Goal: Task Accomplishment & Management: Manage account settings

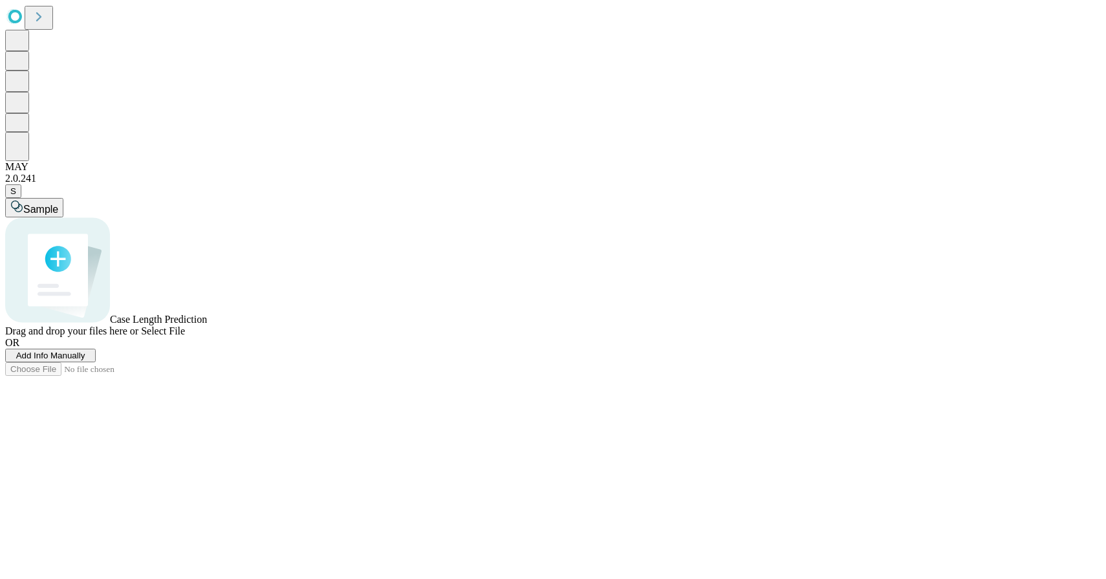
click at [38, 23] on icon at bounding box center [39, 17] width 18 height 18
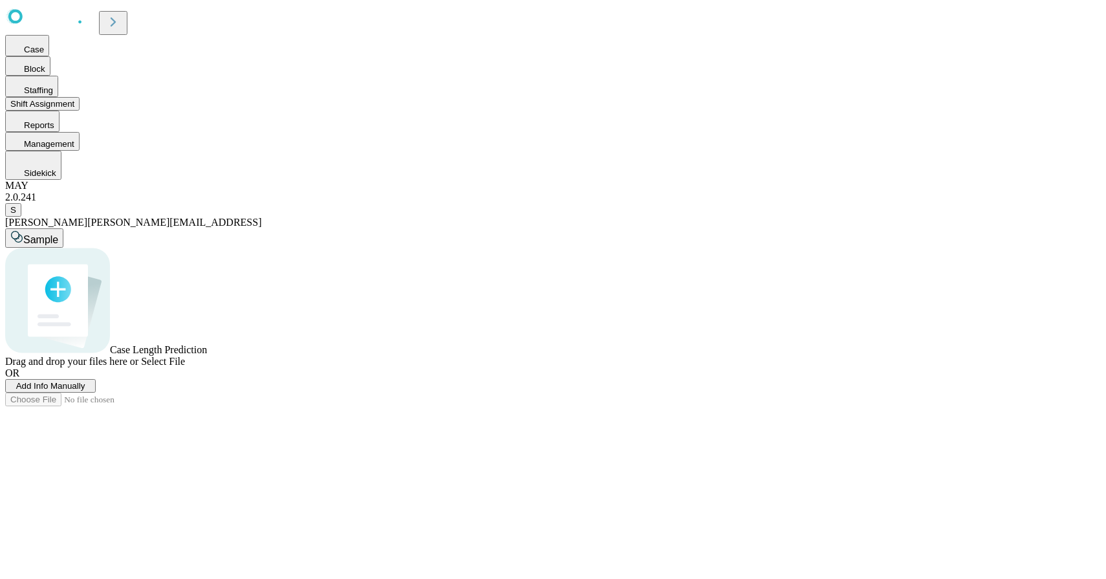
click at [80, 111] on button "Shift Assignment" at bounding box center [42, 104] width 74 height 14
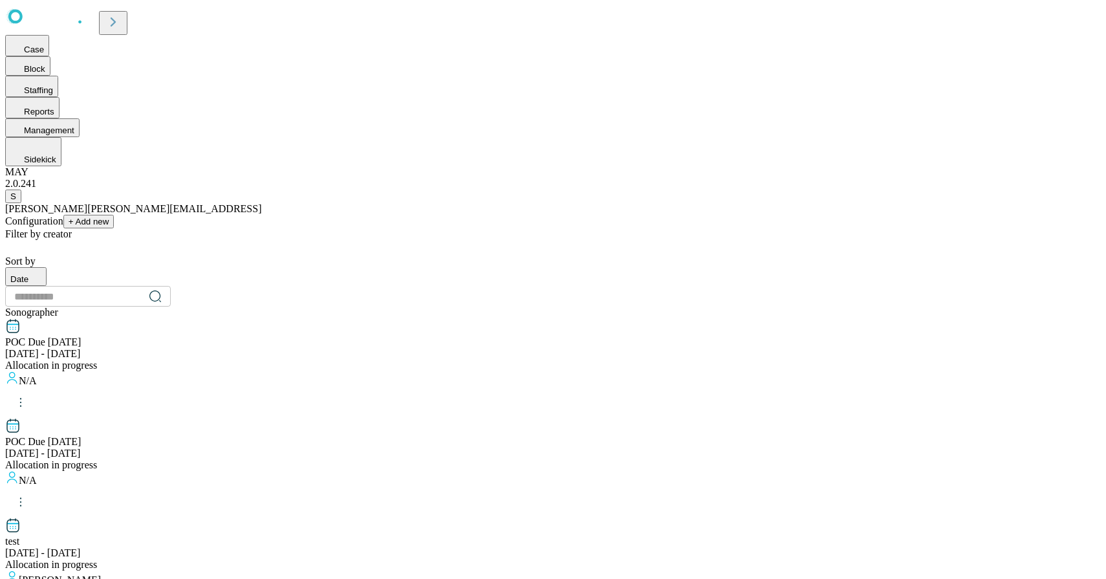
scroll to position [1279, 0]
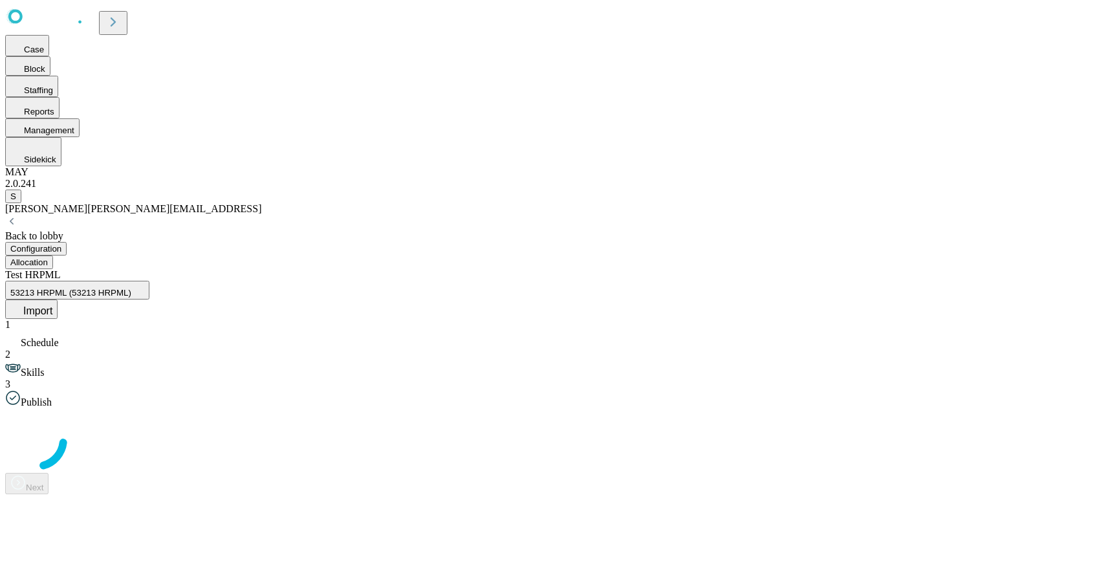
click at [246, 230] on div "Back to lobby" at bounding box center [552, 236] width 1095 height 12
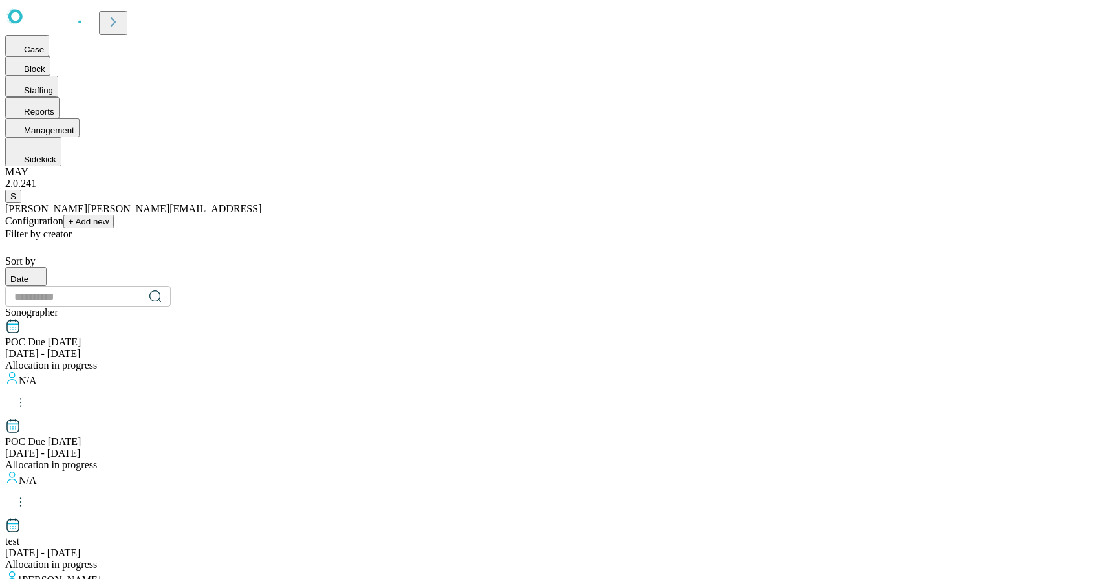
scroll to position [1279, 0]
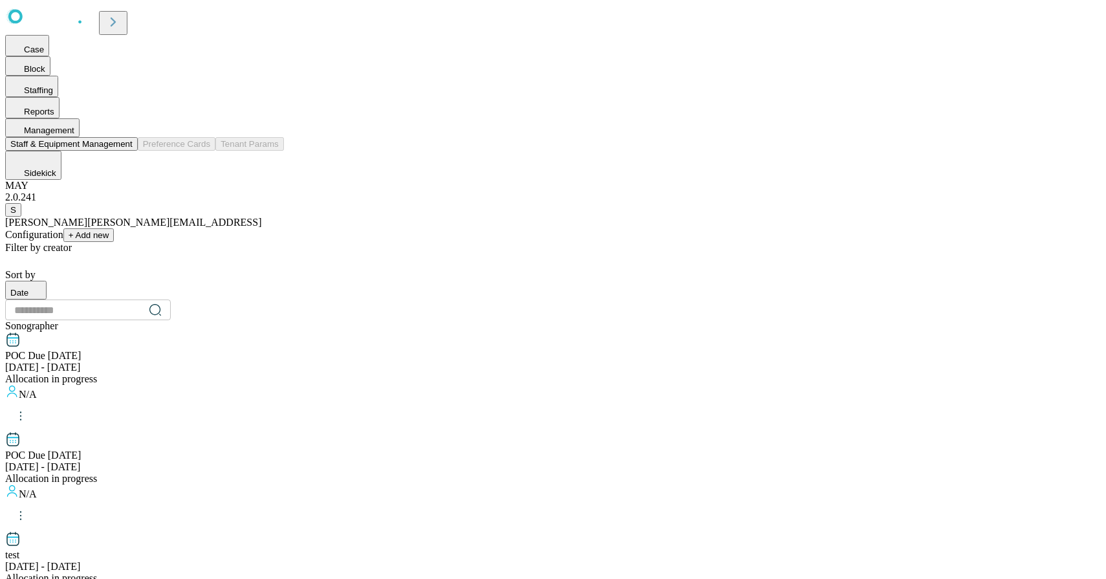
click at [74, 135] on span "Management" at bounding box center [49, 130] width 50 height 10
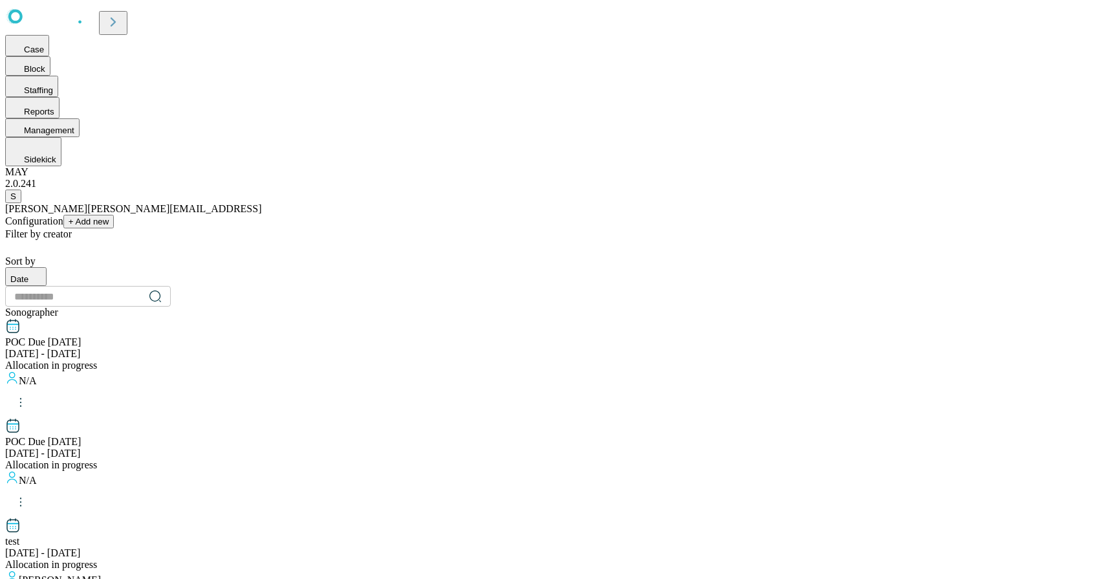
click at [122, 14] on icon at bounding box center [113, 22] width 18 height 18
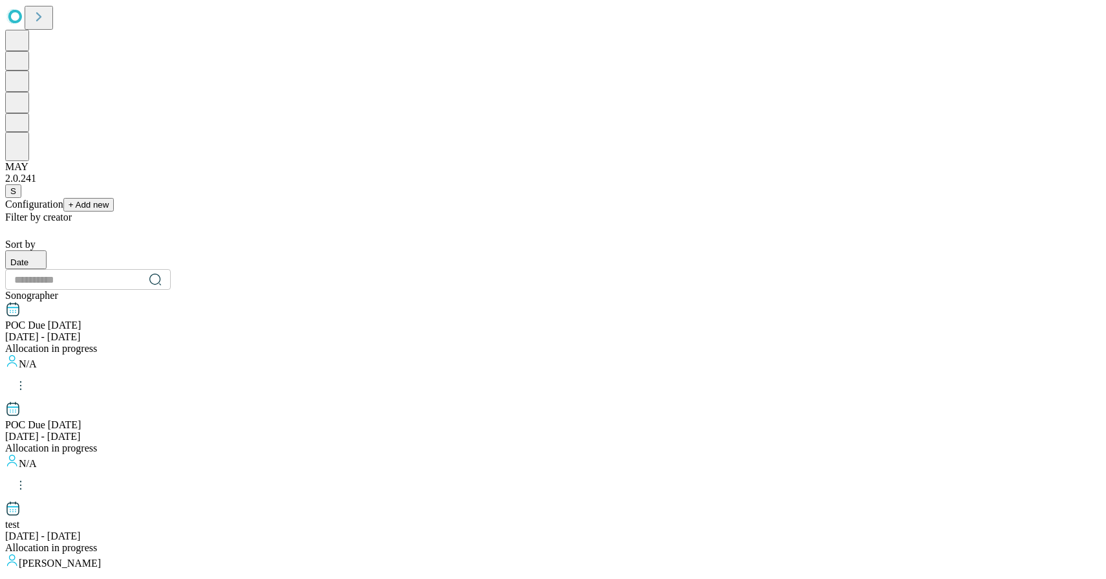
click at [45, 25] on icon at bounding box center [39, 17] width 18 height 18
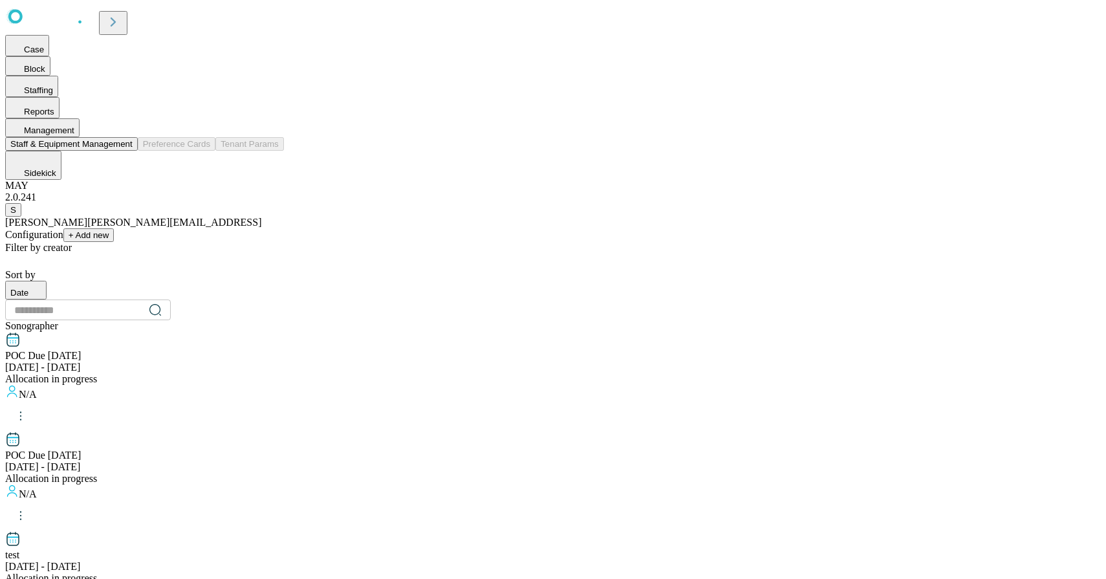
click at [138, 151] on button "Staff & Equipment Management" at bounding box center [71, 144] width 133 height 14
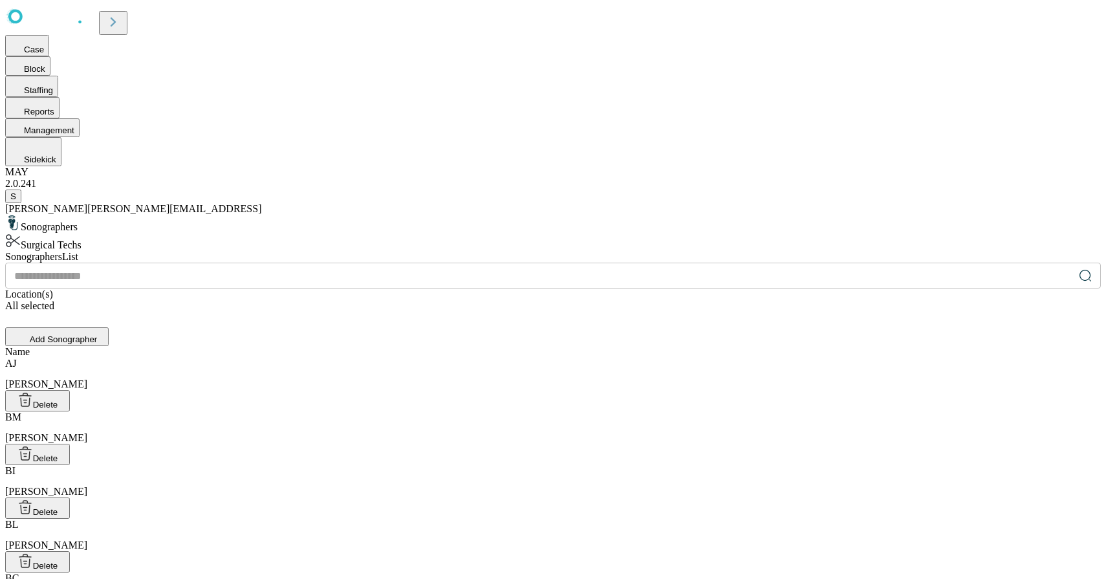
click at [350, 233] on div "Surgical Techs" at bounding box center [552, 242] width 1095 height 18
click at [707, 300] on div "All selected" at bounding box center [552, 306] width 1095 height 12
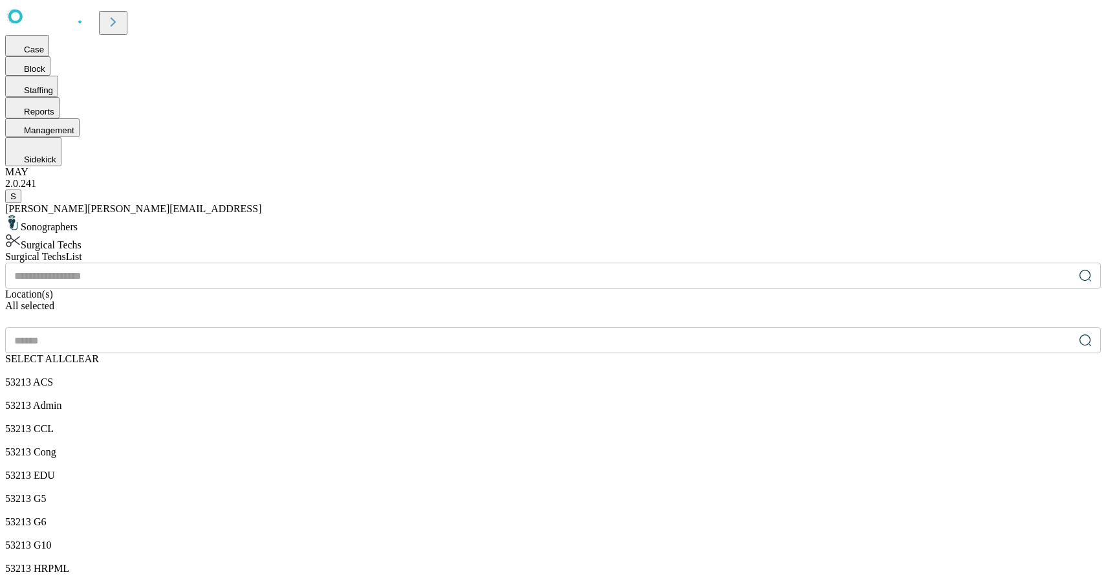
click at [99, 353] on span "CLEAR" at bounding box center [82, 358] width 34 height 11
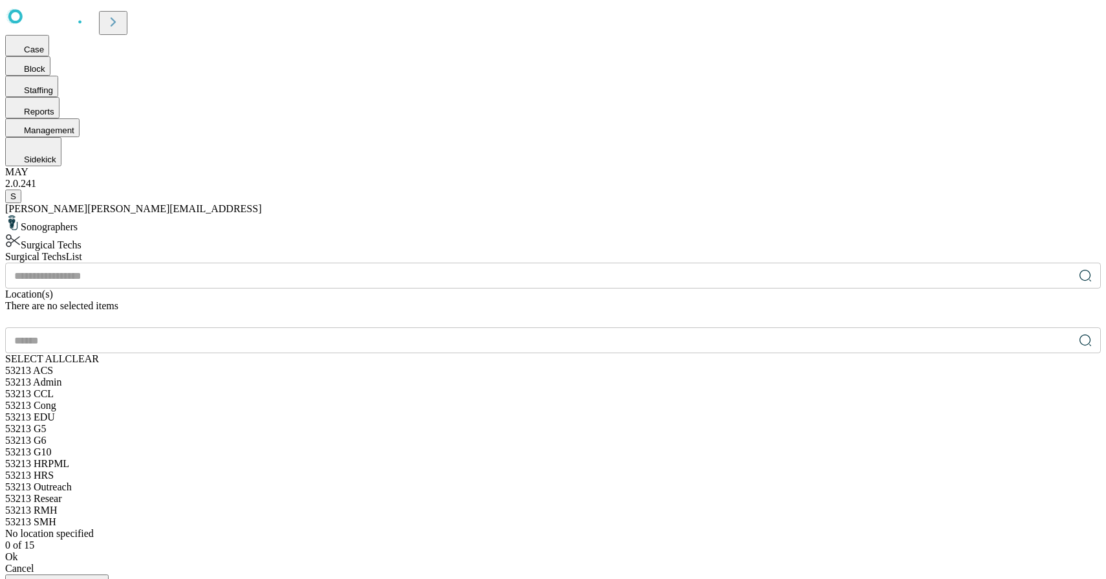
scroll to position [144, 0]
click at [686, 458] on div "53213 HRPML" at bounding box center [552, 464] width 1095 height 12
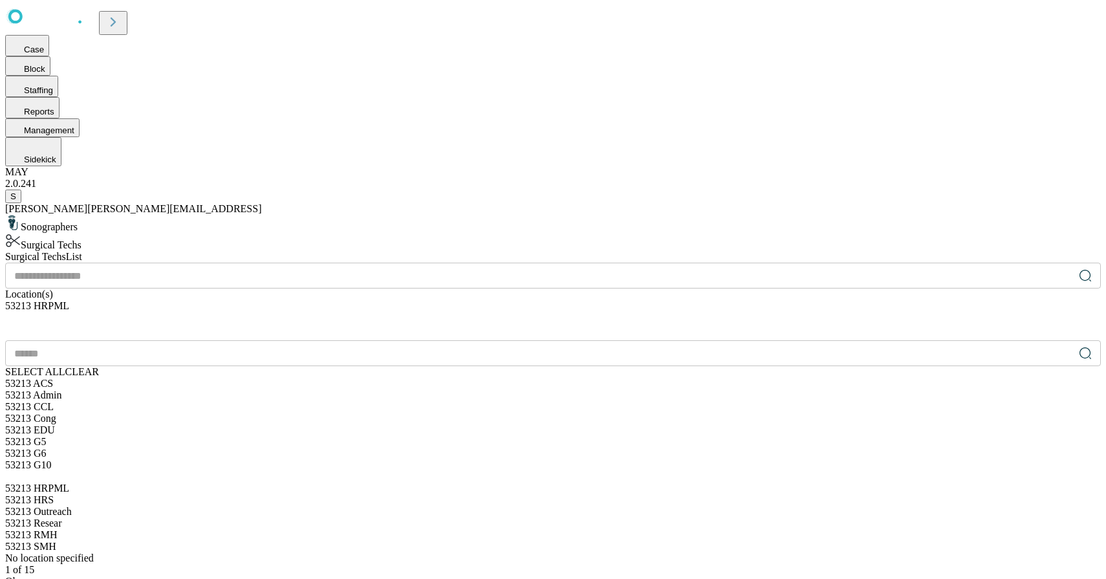
click at [715, 575] on div "Ok" at bounding box center [552, 581] width 1095 height 12
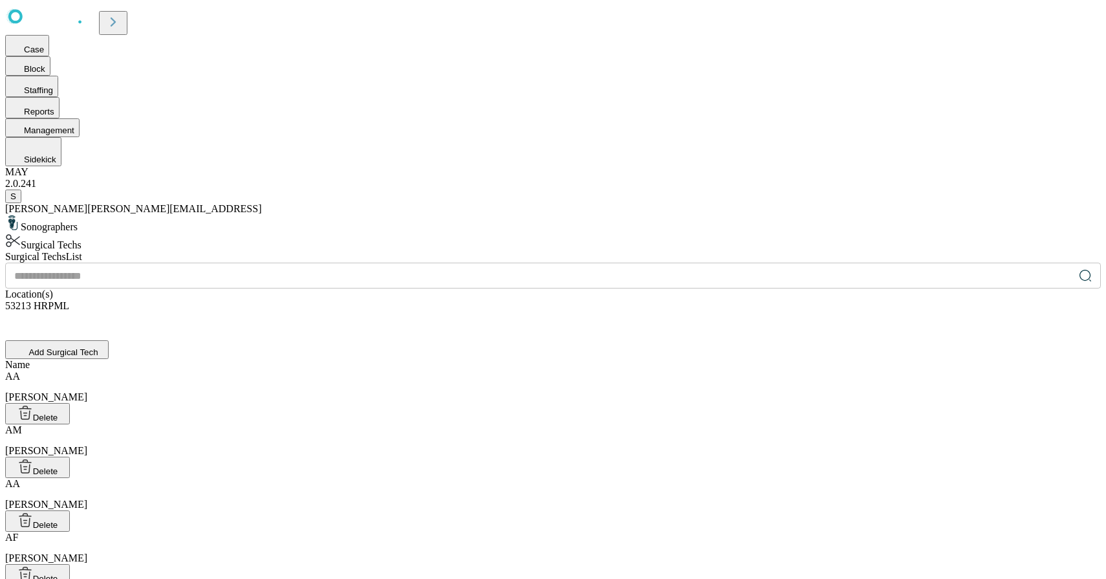
click at [87, 214] on span "[PERSON_NAME][EMAIL_ADDRESS]" at bounding box center [174, 208] width 174 height 11
click at [122, 14] on icon at bounding box center [113, 22] width 18 height 18
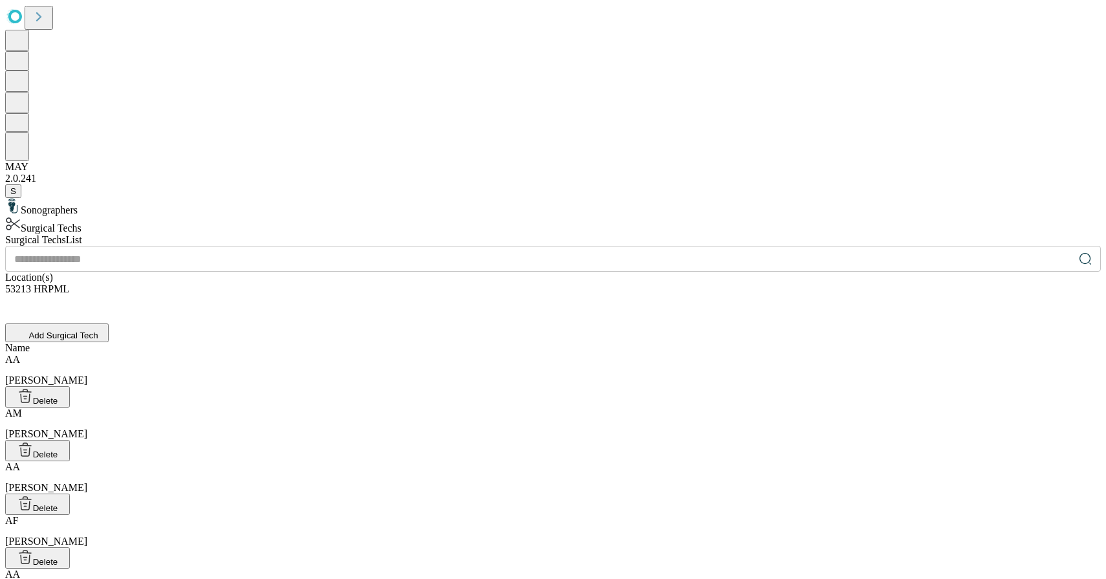
click at [16, 196] on span "S" at bounding box center [13, 191] width 6 height 10
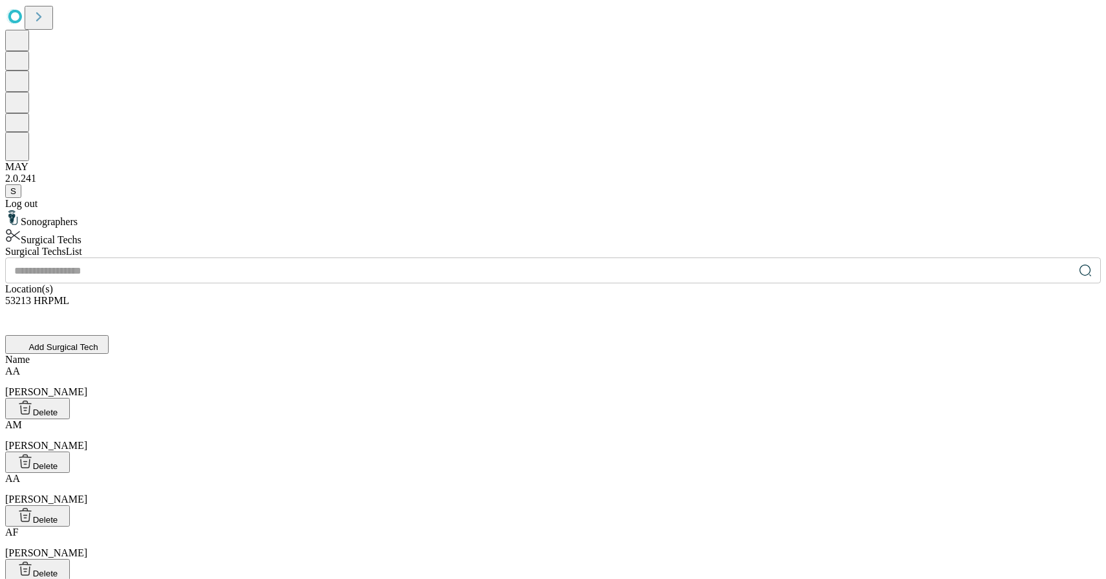
click at [61, 209] on div "Log out" at bounding box center [552, 204] width 1095 height 12
